Goal: Task Accomplishment & Management: Complete application form

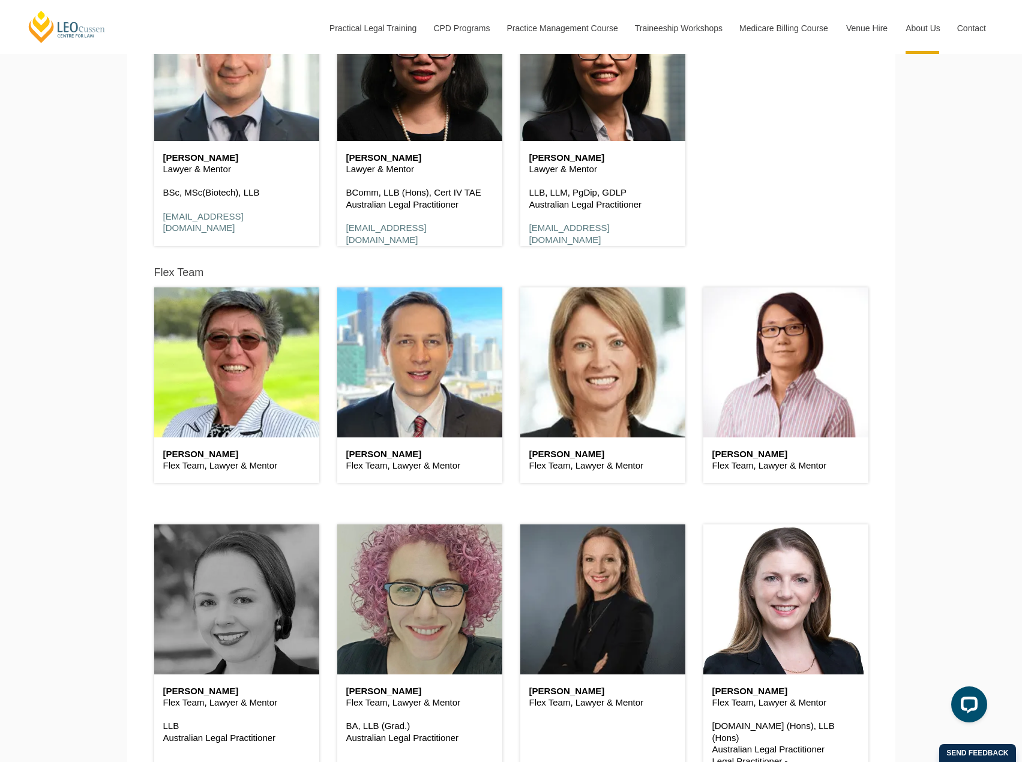
scroll to position [2940, 0]
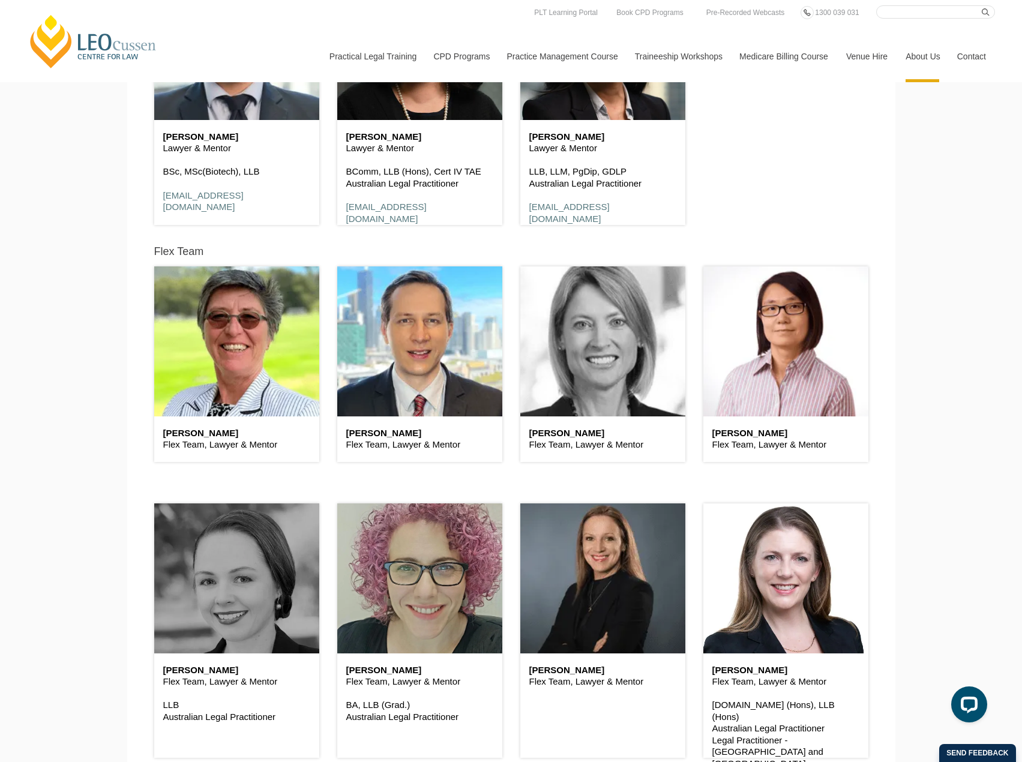
drag, startPoint x: 878, startPoint y: 233, endPoint x: 583, endPoint y: 313, distance: 306.4
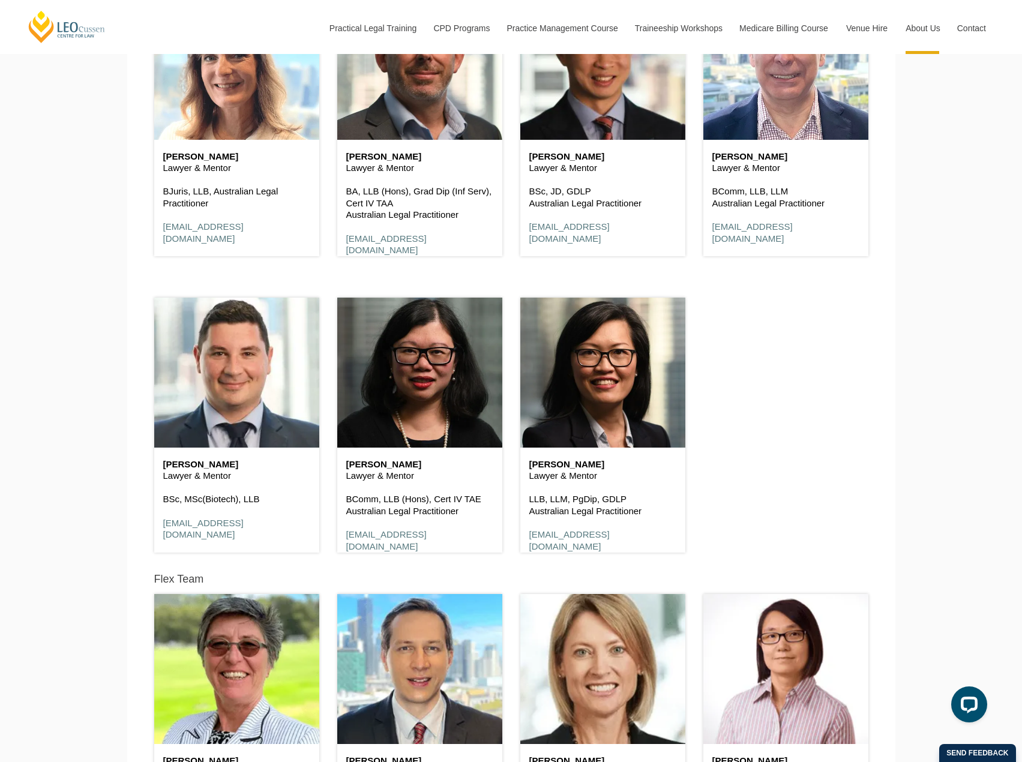
scroll to position [2880, 0]
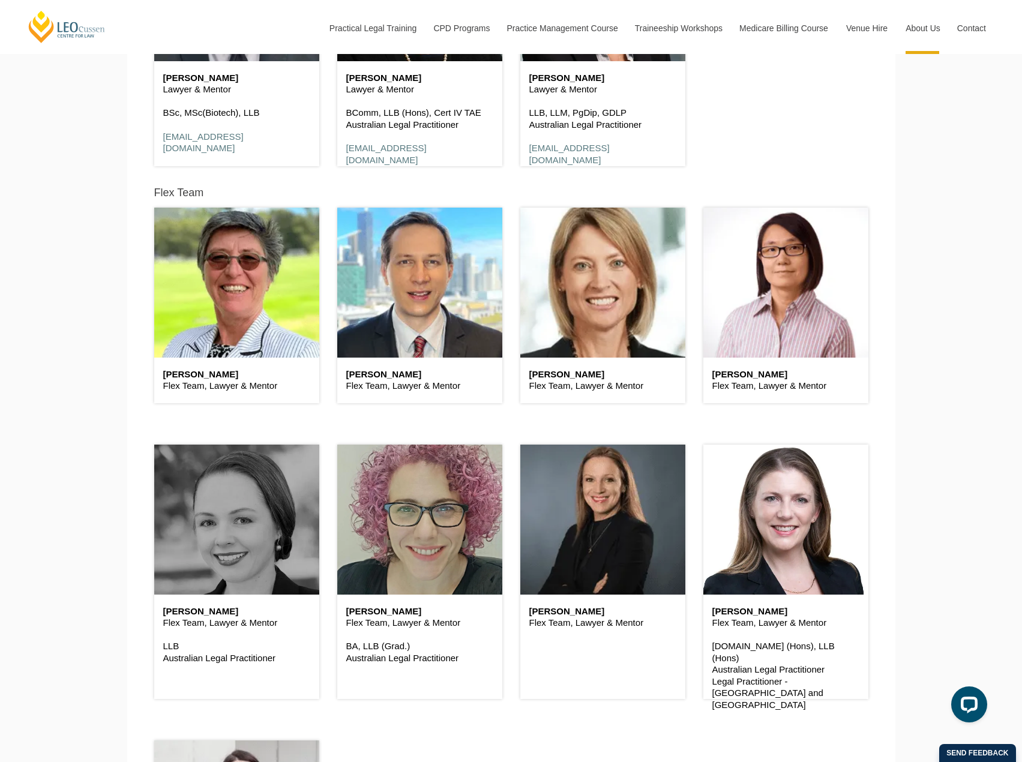
scroll to position [3000, 0]
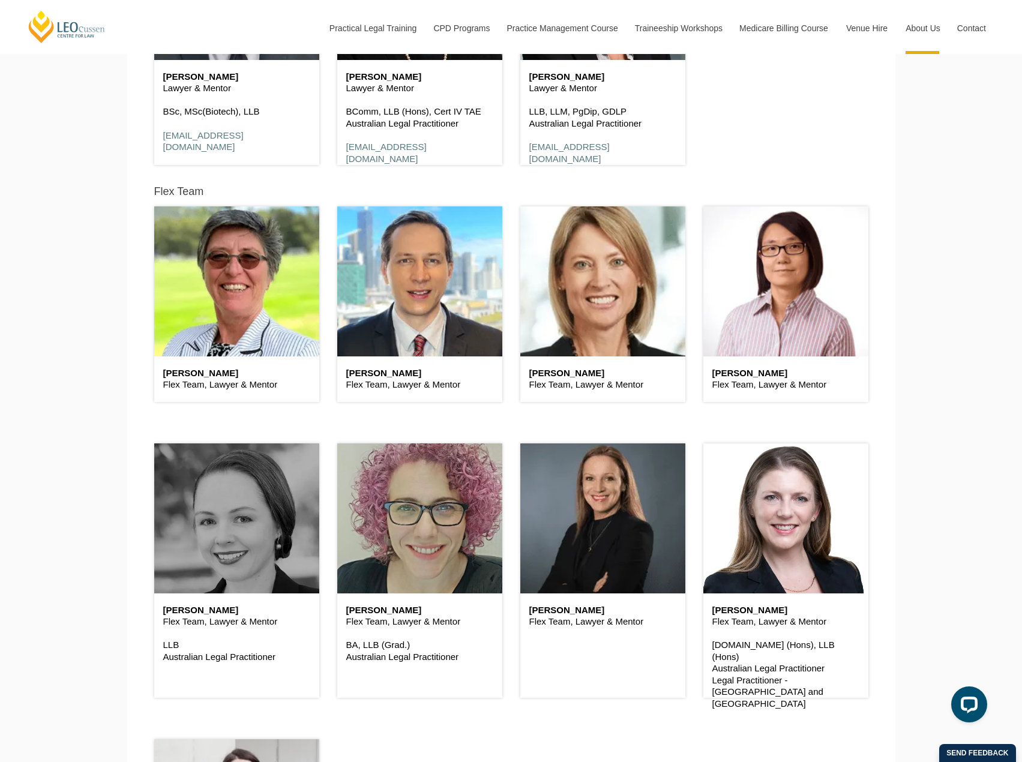
click at [583, 663] on div "Priscilla Blackadder Flex Team, Lawyer & Mentor" at bounding box center [602, 570] width 165 height 254
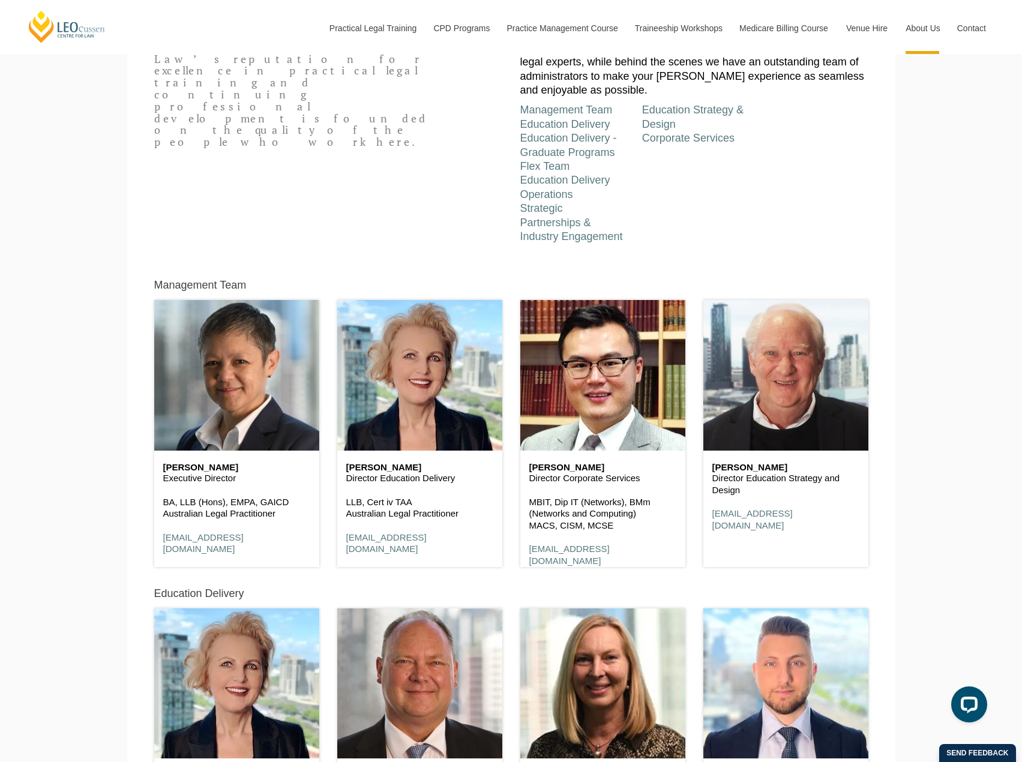
scroll to position [540, 0]
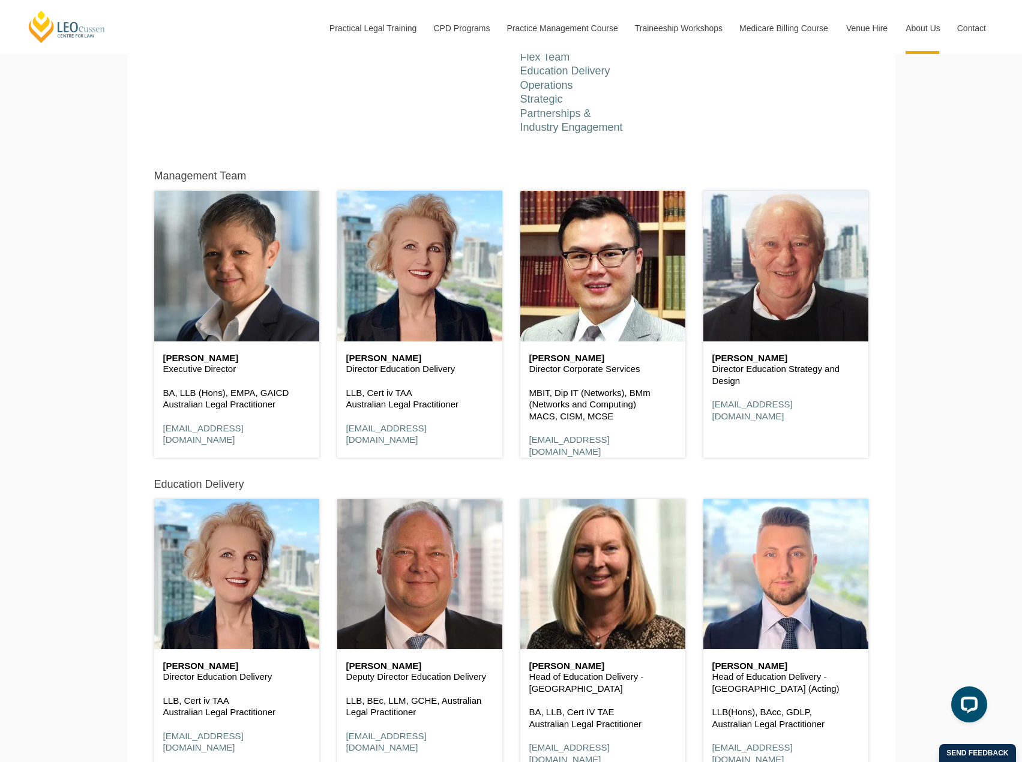
drag, startPoint x: 940, startPoint y: 378, endPoint x: 937, endPoint y: 372, distance: 6.7
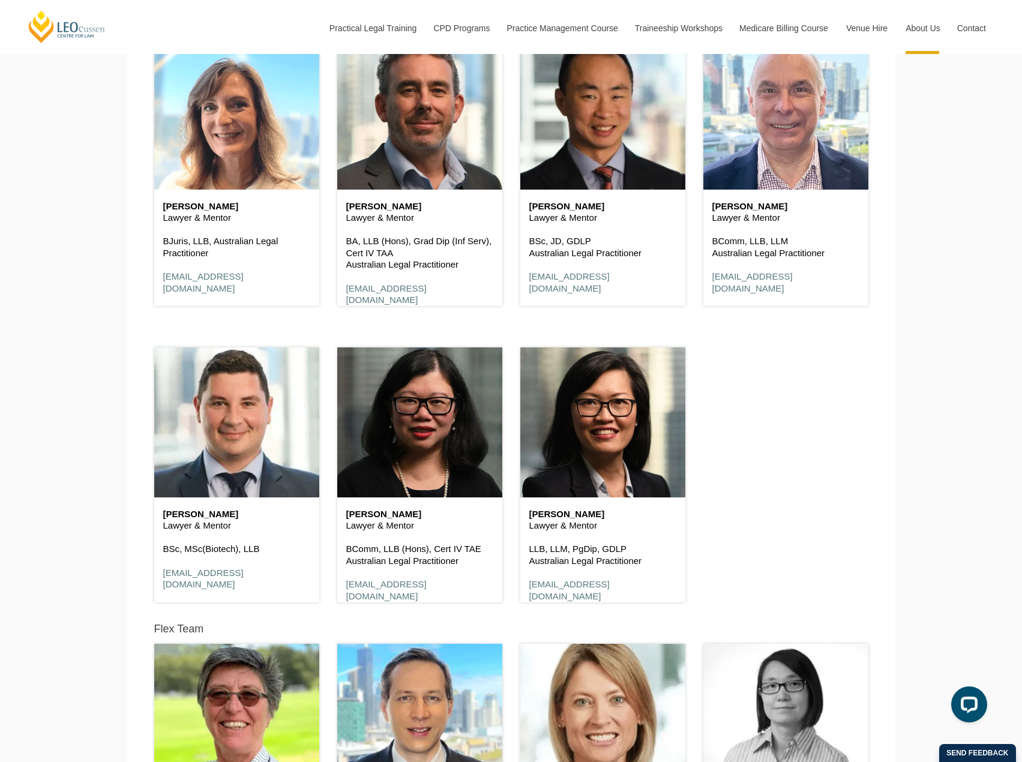
scroll to position [2760, 0]
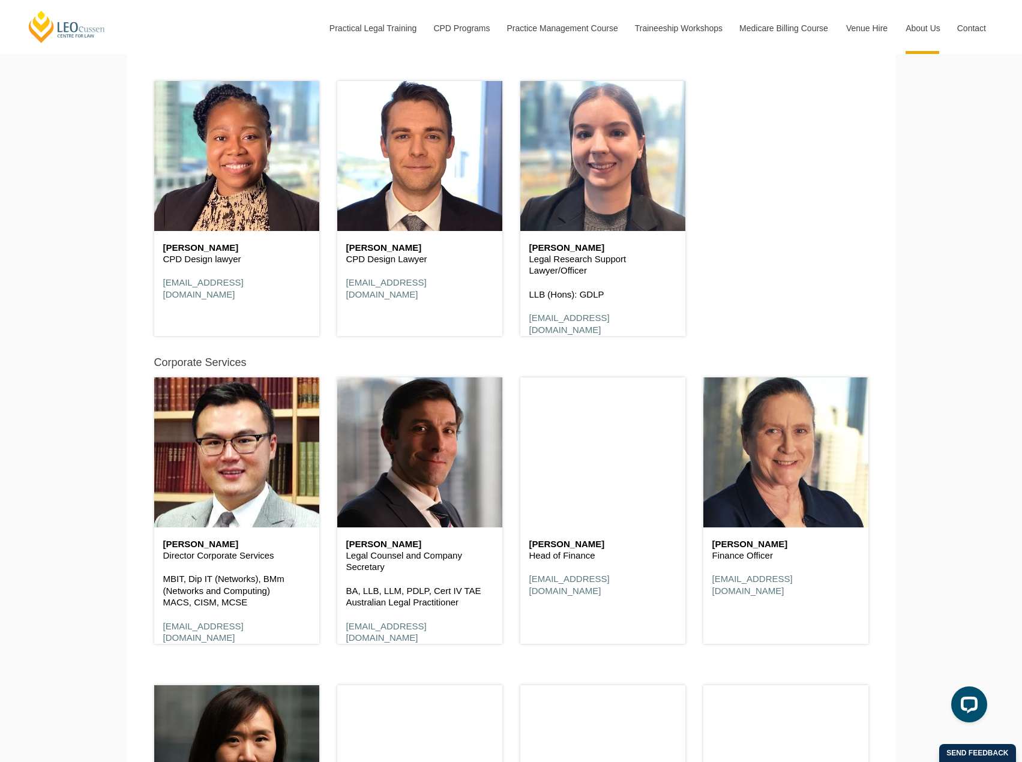
scroll to position [6779, 0]
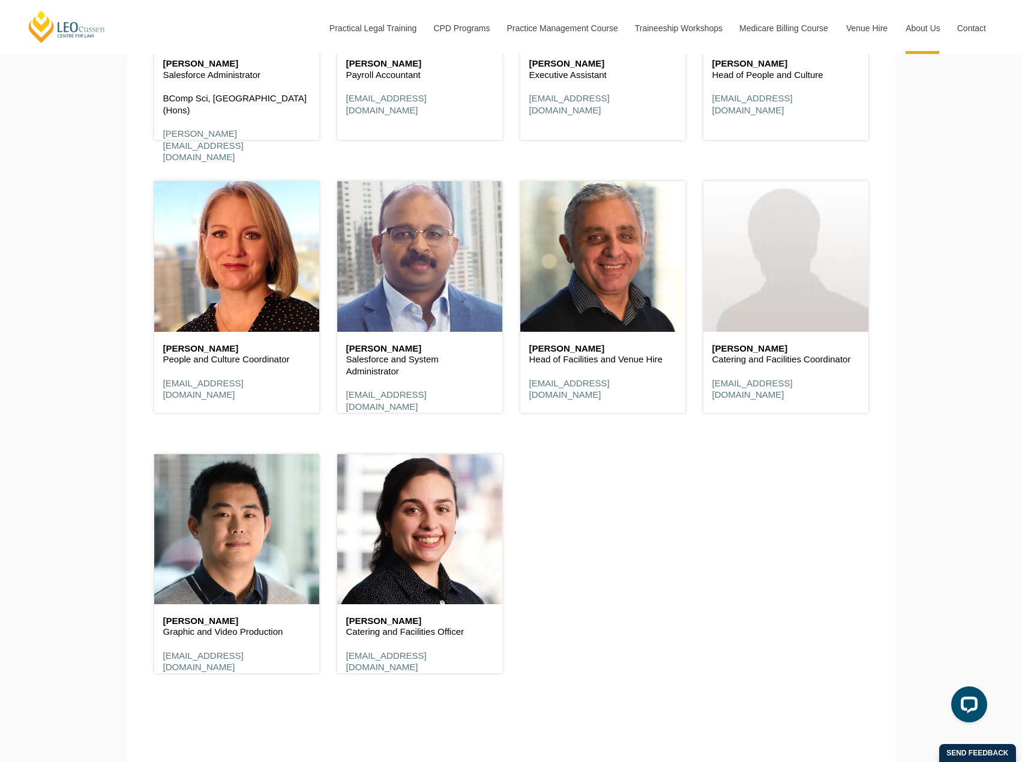
scroll to position [7139, 0]
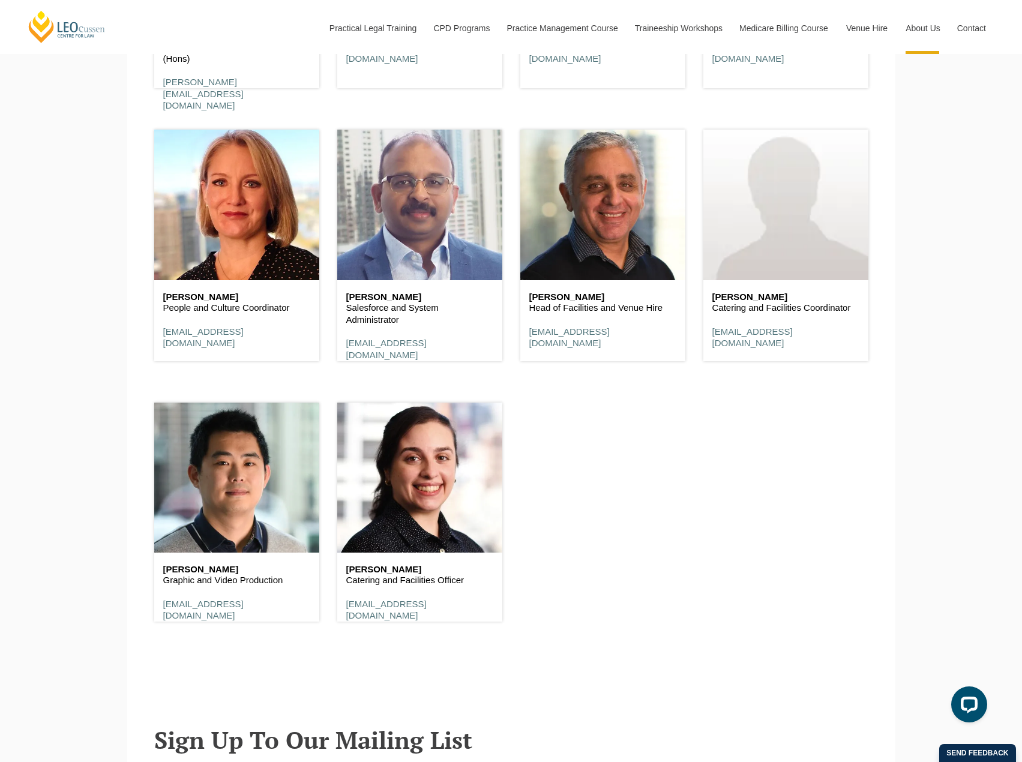
click at [637, 505] on div "Corporate Services Henry Chung Yan Director Corporate Services MBIT, Dip IT (Ne…" at bounding box center [511, 74] width 732 height 1126
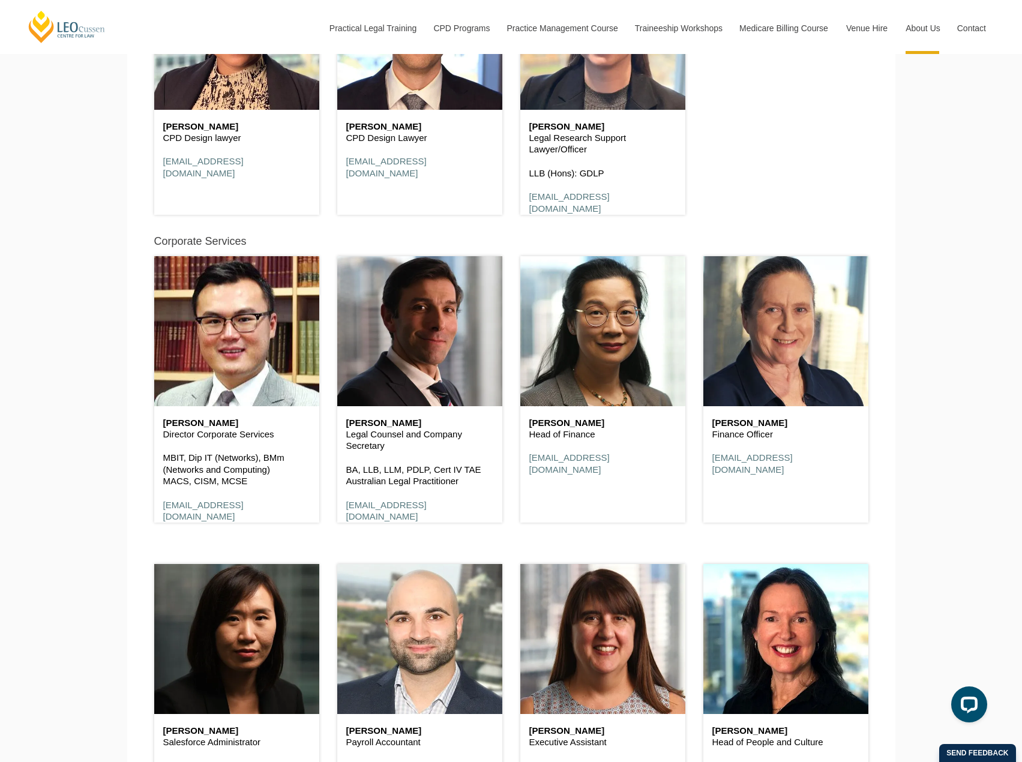
scroll to position [6420, 0]
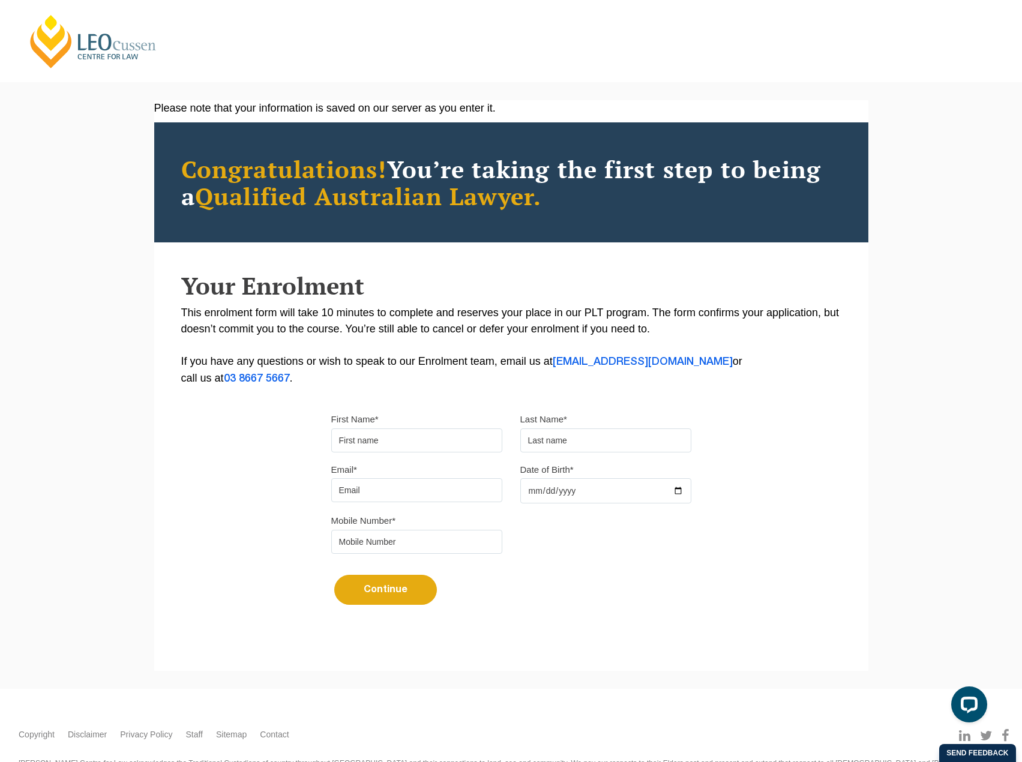
drag, startPoint x: 416, startPoint y: 112, endPoint x: 438, endPoint y: 109, distance: 21.9
click at [432, 110] on div "Please note that your information is saved on our server as you enter it." at bounding box center [511, 108] width 714 height 16
click at [489, 112] on div "Please note that your information is saved on our server as you enter it." at bounding box center [511, 108] width 714 height 16
drag, startPoint x: 689, startPoint y: 511, endPoint x: 701, endPoint y: 508, distance: 11.8
click at [690, 511] on div "Email* Date of Birth*" at bounding box center [511, 487] width 378 height 52
